Goal: Navigation & Orientation: Find specific page/section

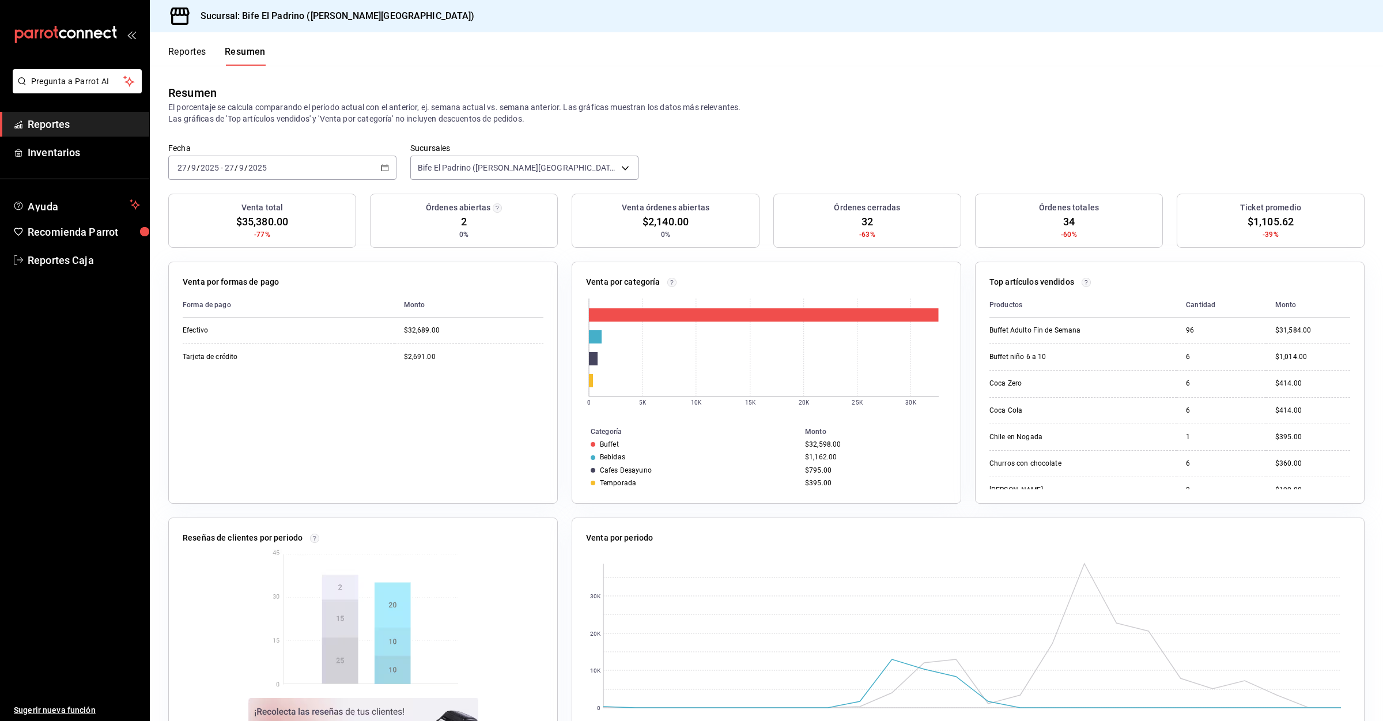
click at [175, 59] on button "Reportes" at bounding box center [187, 56] width 38 height 20
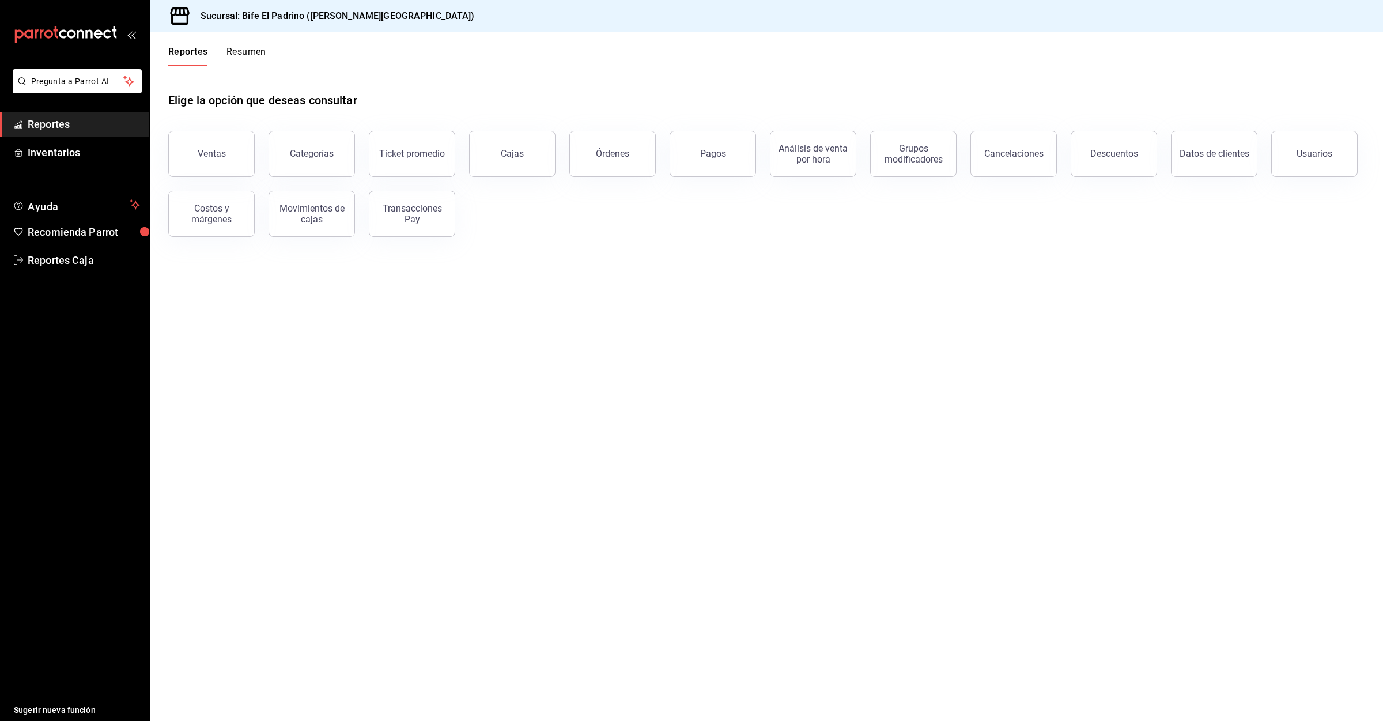
click at [270, 60] on header "Reportes Resumen" at bounding box center [766, 48] width 1233 height 33
click at [245, 52] on button "Resumen" at bounding box center [246, 56] width 40 height 20
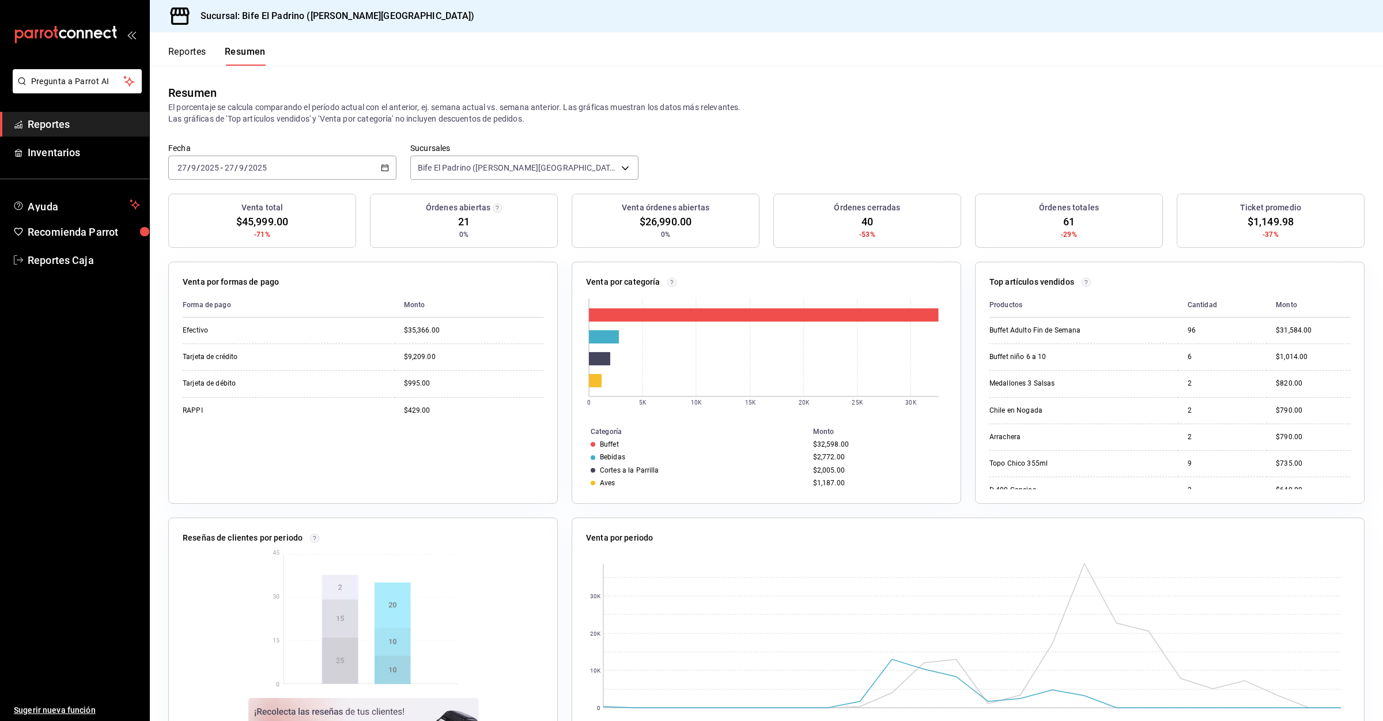
click at [196, 52] on button "Reportes" at bounding box center [187, 56] width 38 height 20
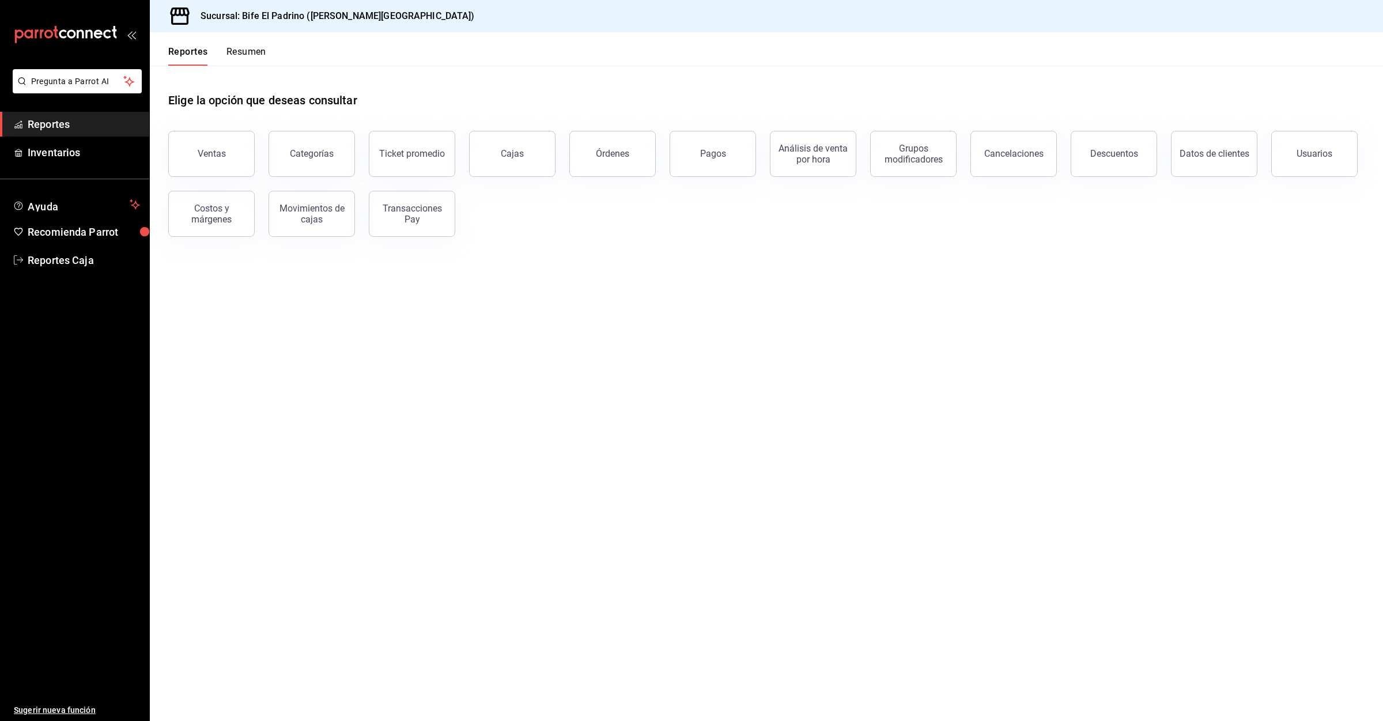
click at [225, 49] on div "Reportes Resumen" at bounding box center [217, 56] width 98 height 20
click at [256, 60] on button "Resumen" at bounding box center [246, 56] width 40 height 20
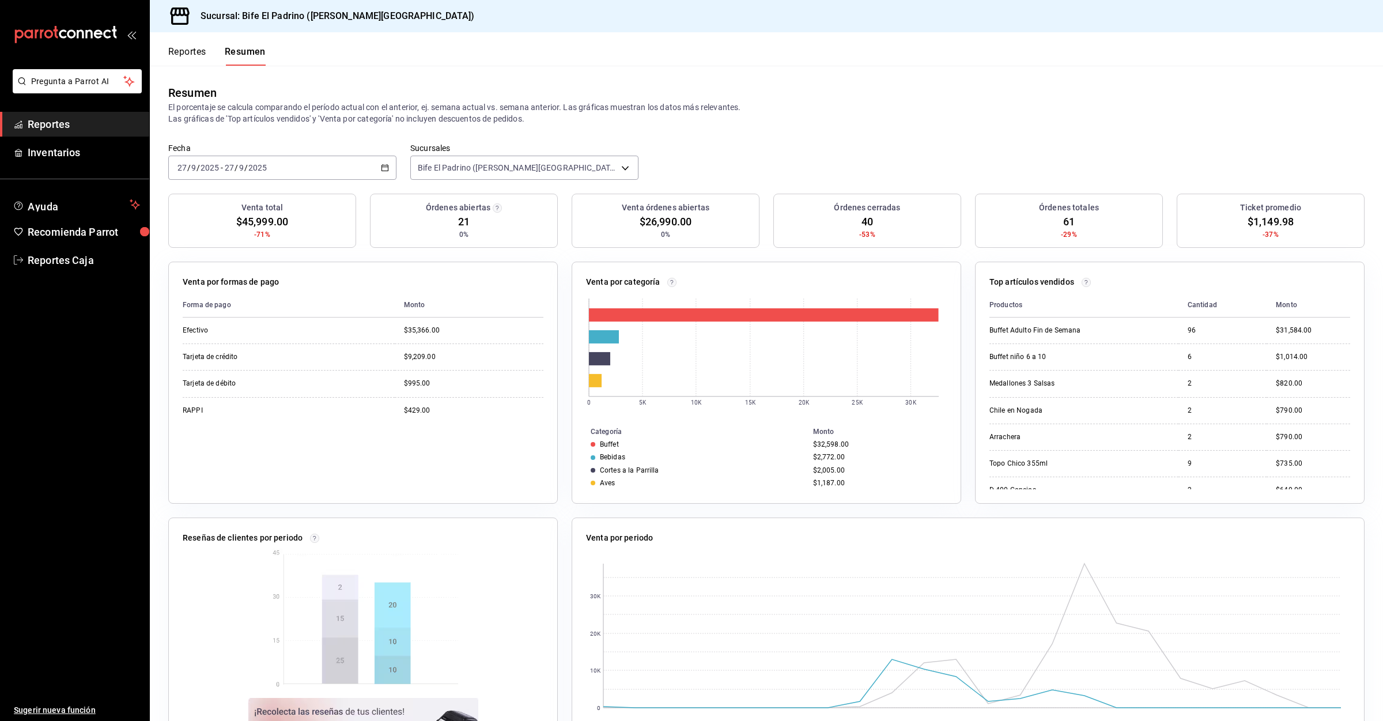
click at [195, 58] on button "Reportes" at bounding box center [187, 56] width 38 height 20
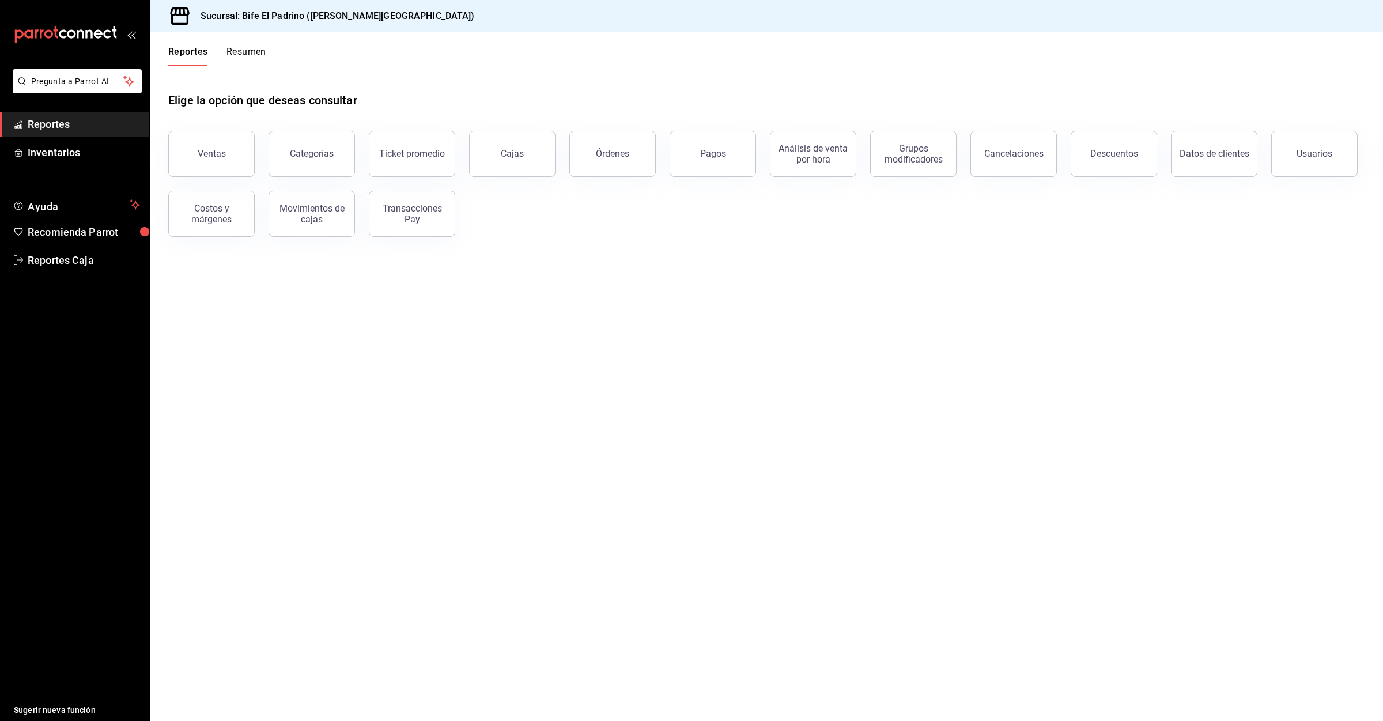
click at [239, 58] on button "Resumen" at bounding box center [246, 56] width 40 height 20
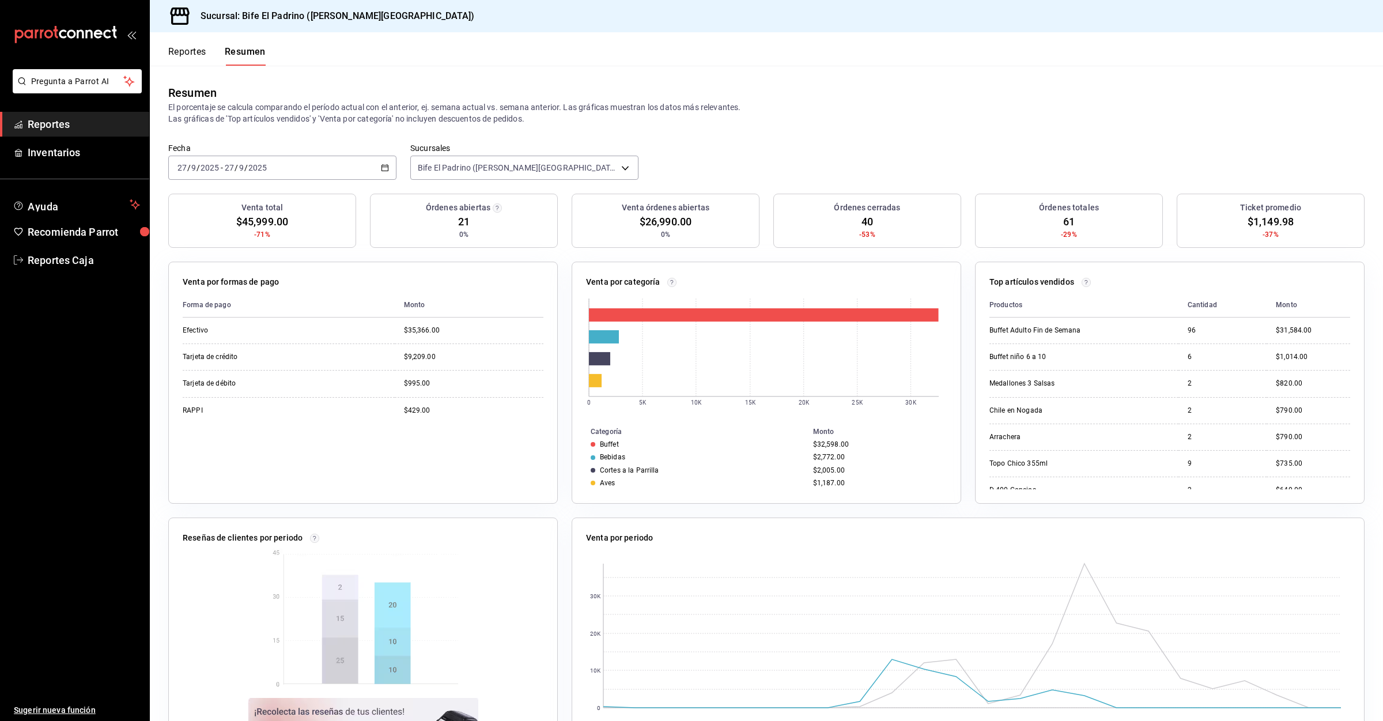
click at [188, 48] on button "Reportes" at bounding box center [187, 56] width 38 height 20
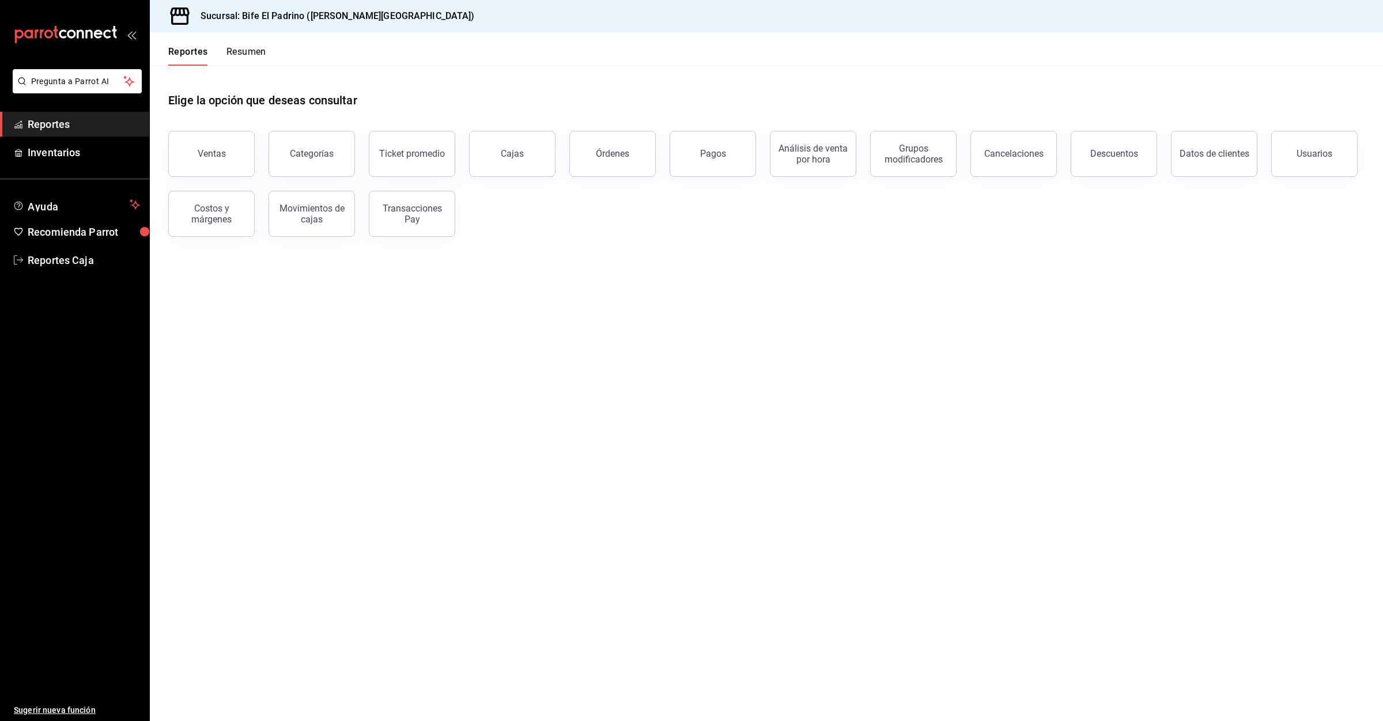
click at [259, 54] on button "Resumen" at bounding box center [246, 56] width 40 height 20
